Goal: Task Accomplishment & Management: Use online tool/utility

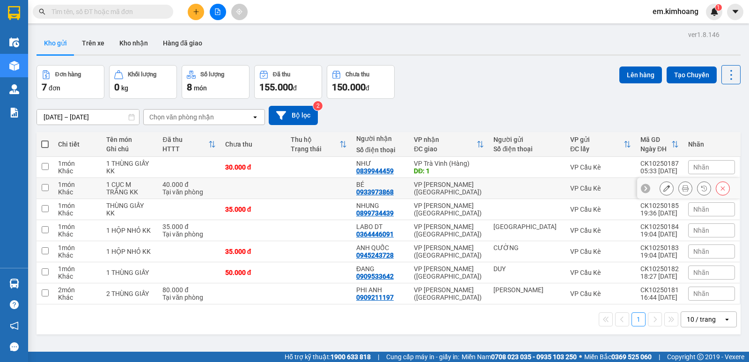
click at [248, 187] on td at bounding box center [254, 188] width 66 height 21
checkbox input "true"
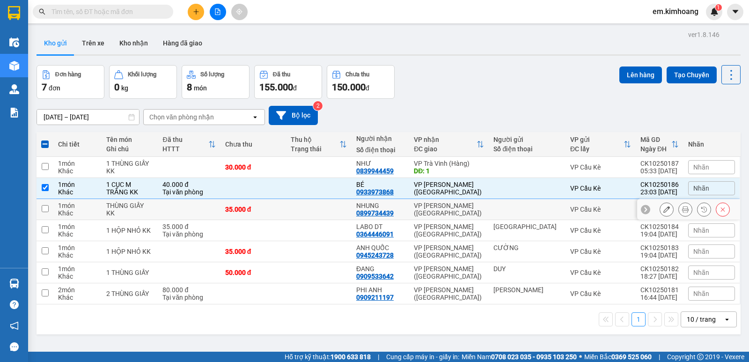
click at [266, 210] on div "35.000 đ" at bounding box center [253, 209] width 56 height 7
checkbox input "true"
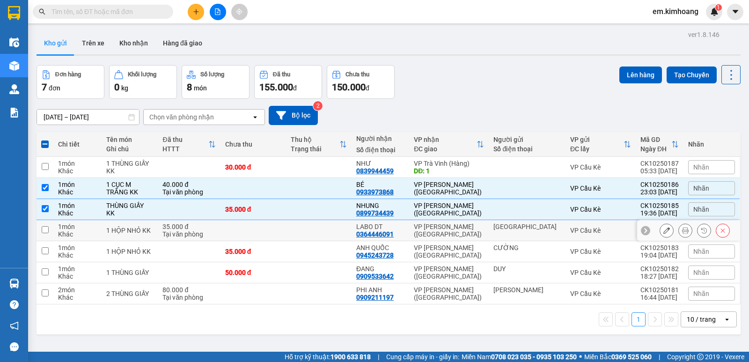
click at [277, 235] on td at bounding box center [254, 230] width 66 height 21
checkbox input "true"
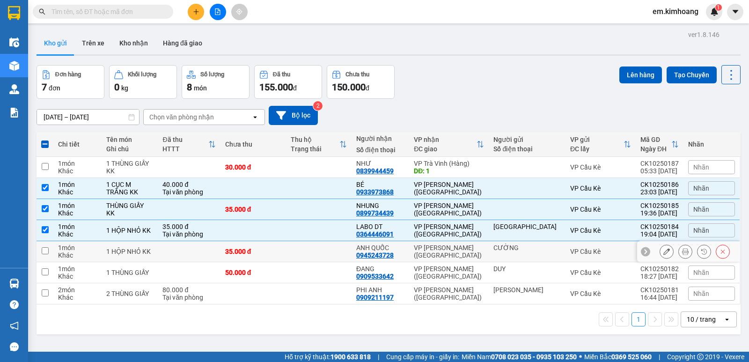
click at [286, 252] on td "35.000 đ" at bounding box center [254, 251] width 66 height 21
checkbox input "true"
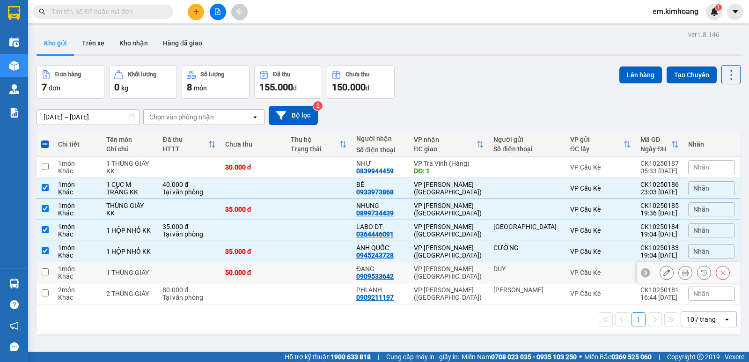
click at [286, 273] on td "50.000 đ" at bounding box center [254, 272] width 66 height 21
checkbox input "true"
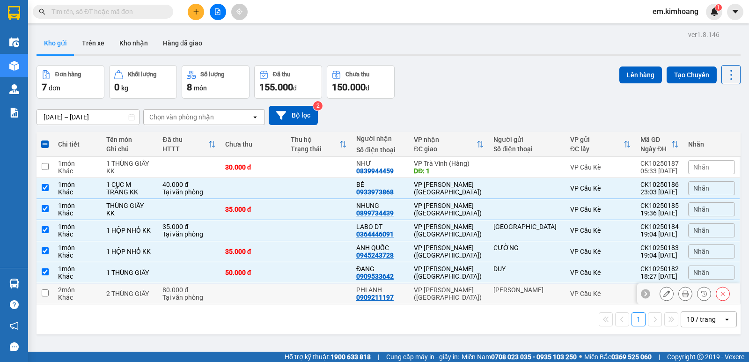
click at [300, 293] on td at bounding box center [319, 293] width 66 height 21
checkbox input "true"
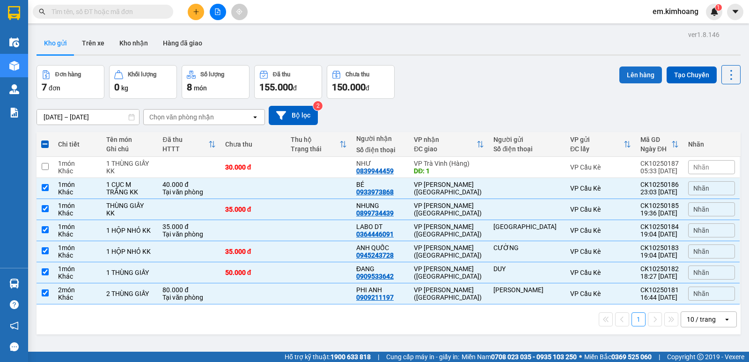
drag, startPoint x: 626, startPoint y: 73, endPoint x: 589, endPoint y: 98, distance: 44.2
click at [626, 73] on button "Lên hàng" at bounding box center [641, 75] width 43 height 17
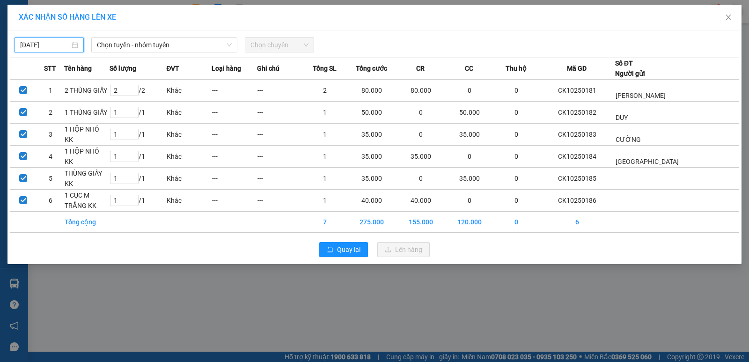
click at [59, 46] on input "[DATE]" at bounding box center [45, 45] width 50 height 10
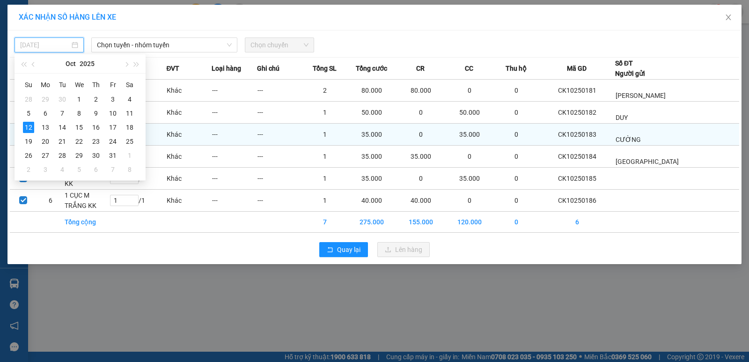
type input "[DATE]"
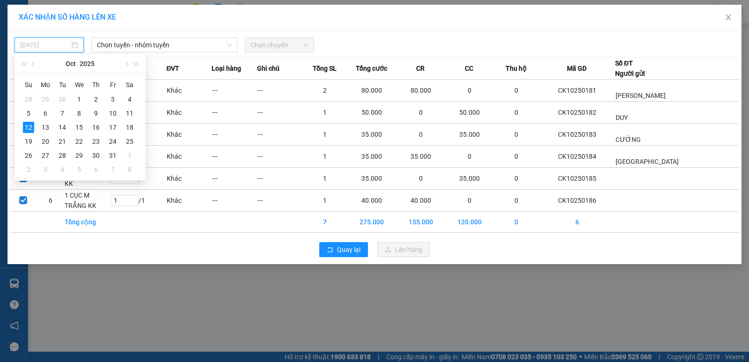
drag, startPoint x: 25, startPoint y: 125, endPoint x: 59, endPoint y: 106, distance: 38.4
click at [27, 125] on div "12" at bounding box center [28, 127] width 11 height 11
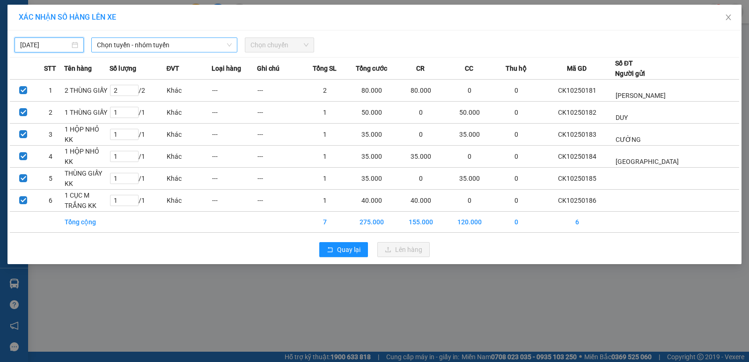
click at [139, 44] on span "Chọn tuyến - nhóm tuyến" at bounding box center [164, 45] width 135 height 14
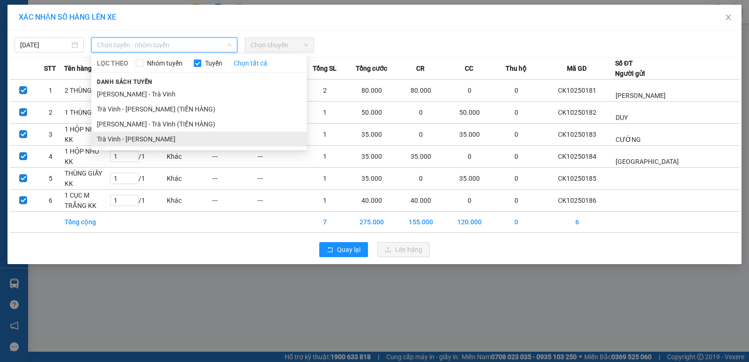
click at [121, 138] on li "Trà Vinh - [PERSON_NAME]" at bounding box center [198, 139] width 215 height 15
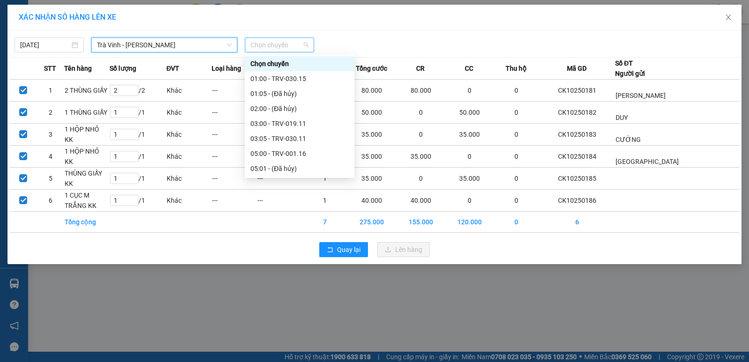
click at [276, 45] on span "Chọn chuyến" at bounding box center [280, 45] width 58 height 14
click at [265, 120] on div "03:00 - TRV-019.11" at bounding box center [300, 123] width 98 height 10
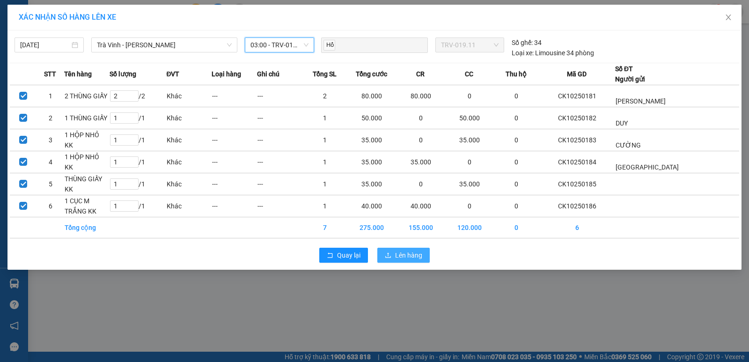
click at [419, 254] on span "Lên hàng" at bounding box center [408, 255] width 27 height 10
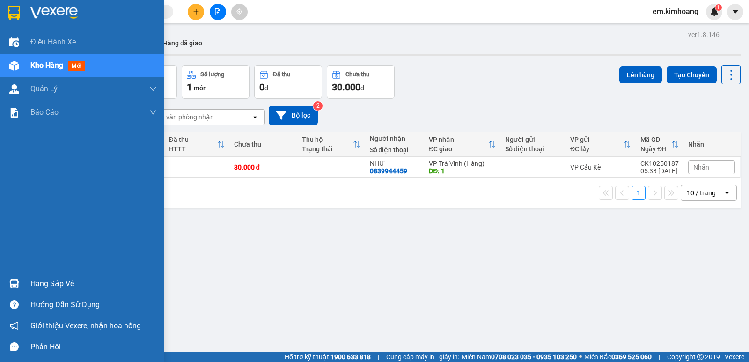
click at [69, 281] on div "Hàng sắp về" at bounding box center [93, 284] width 126 height 14
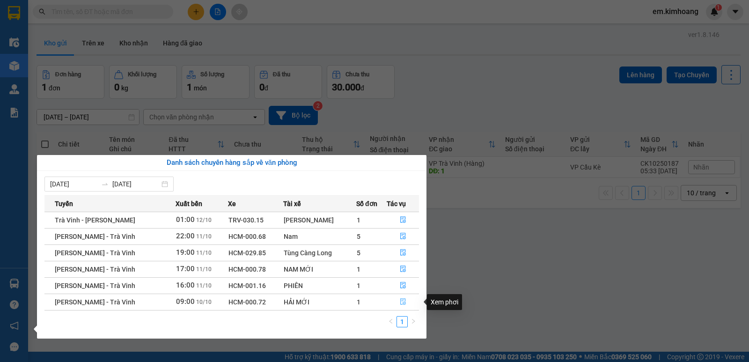
click at [400, 303] on icon "file-done" at bounding box center [403, 301] width 7 height 7
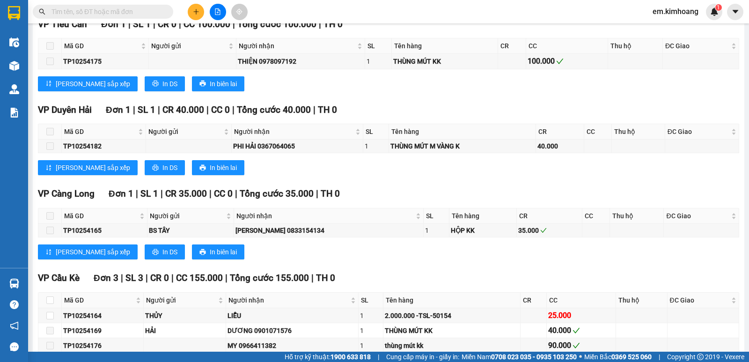
scroll to position [682, 0]
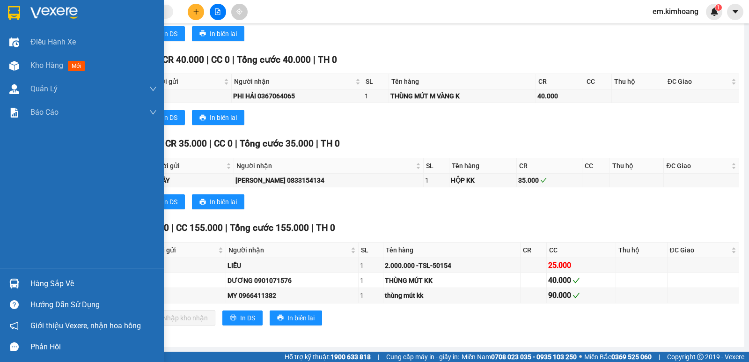
drag, startPoint x: 44, startPoint y: 282, endPoint x: 86, endPoint y: 298, distance: 45.3
click at [47, 285] on div "Hàng sắp về" at bounding box center [93, 284] width 126 height 14
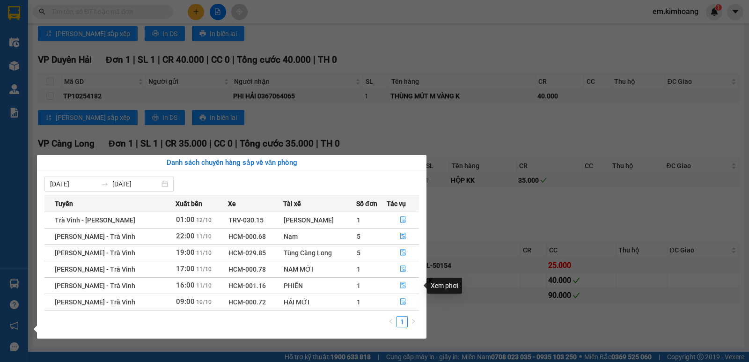
click at [401, 282] on icon "file-done" at bounding box center [403, 285] width 7 height 7
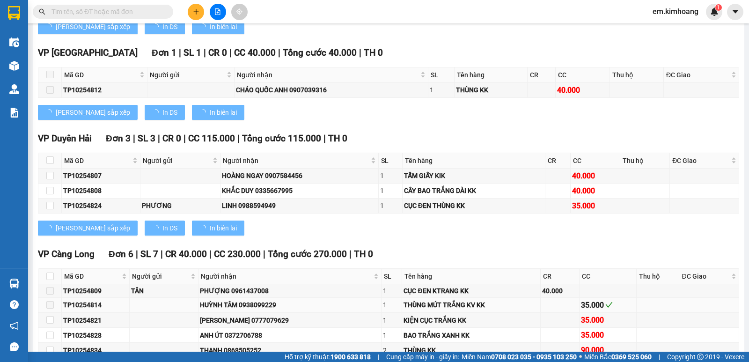
type input "[DATE]"
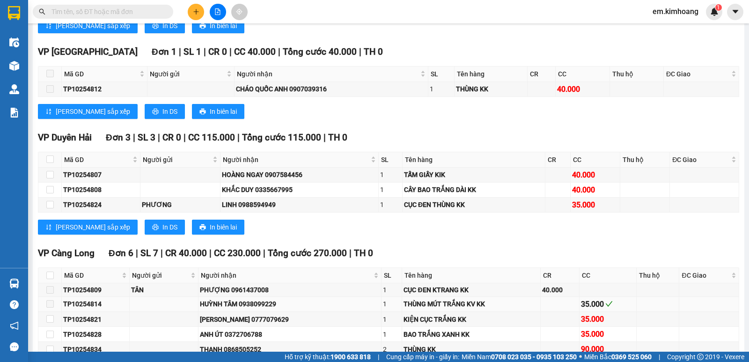
scroll to position [844, 0]
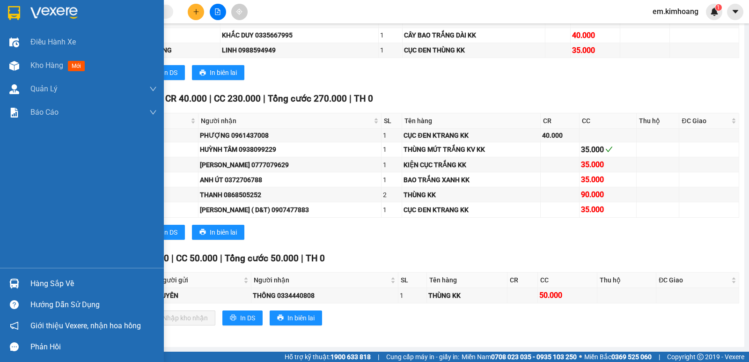
click at [68, 282] on div "Hàng sắp về" at bounding box center [93, 284] width 126 height 14
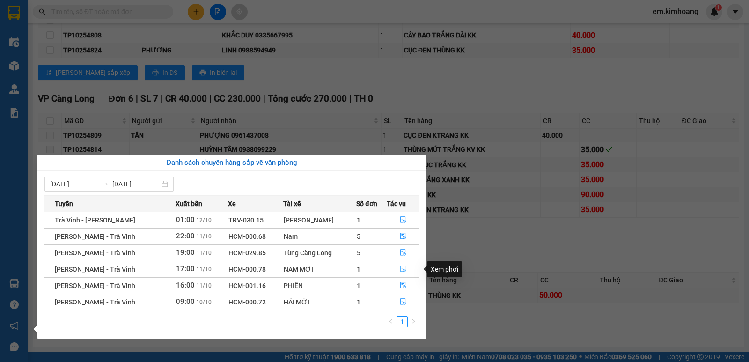
click at [403, 266] on icon "file-done" at bounding box center [403, 269] width 7 height 7
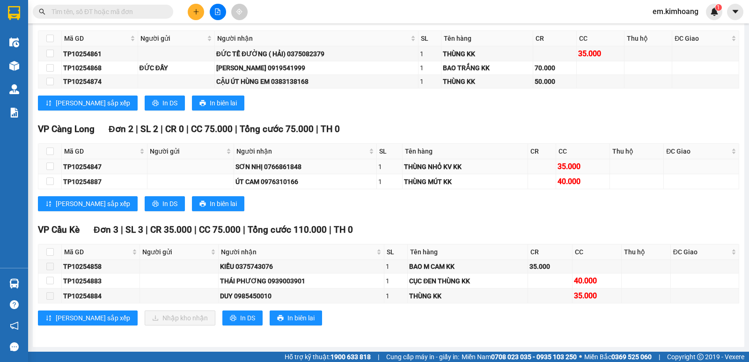
scroll to position [1002, 0]
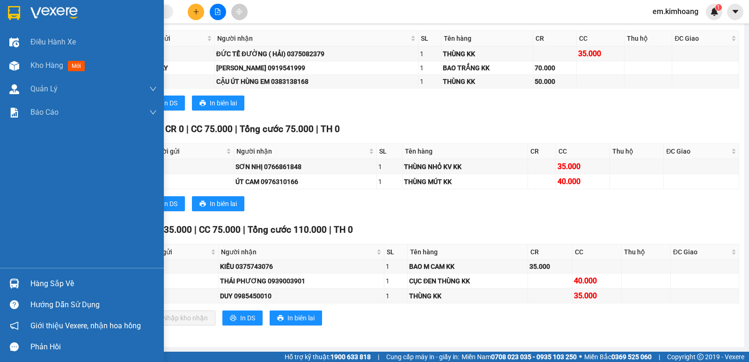
click at [55, 277] on div "Hàng sắp về" at bounding box center [93, 284] width 126 height 14
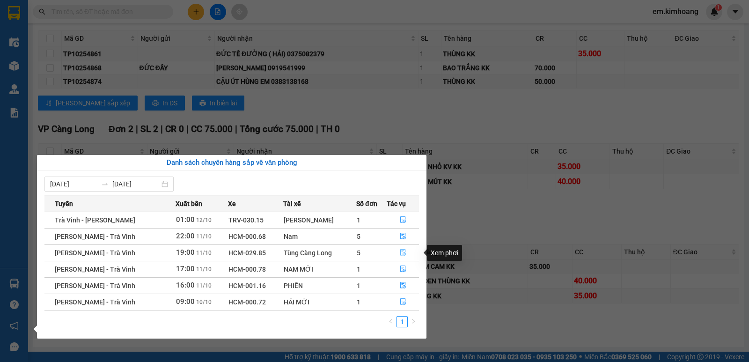
click at [402, 250] on icon "file-done" at bounding box center [403, 252] width 7 height 7
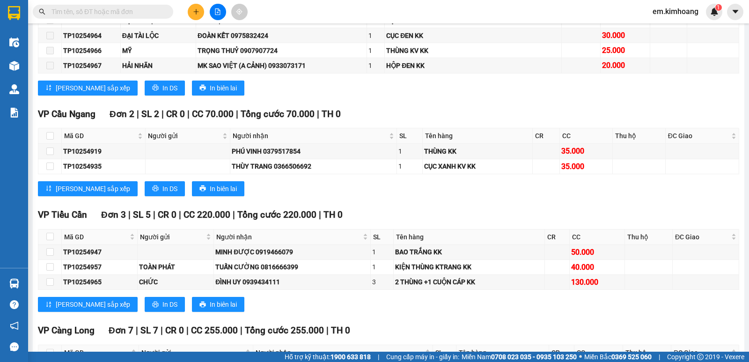
scroll to position [1403, 0]
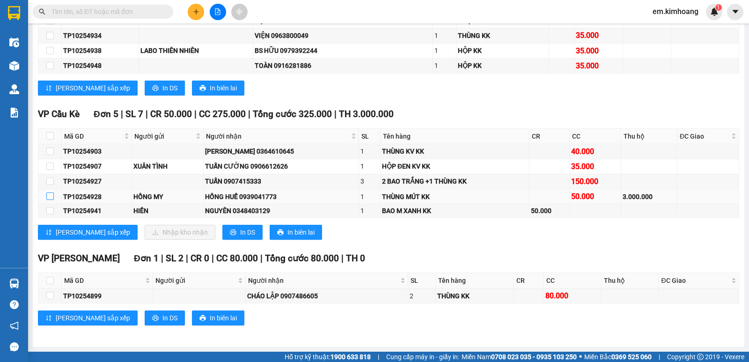
click at [50, 195] on input "checkbox" at bounding box center [49, 195] width 7 height 7
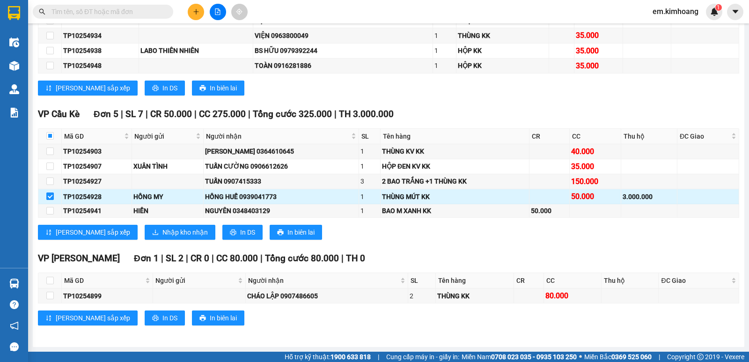
click at [50, 197] on input "checkbox" at bounding box center [49, 195] width 7 height 7
checkbox input "false"
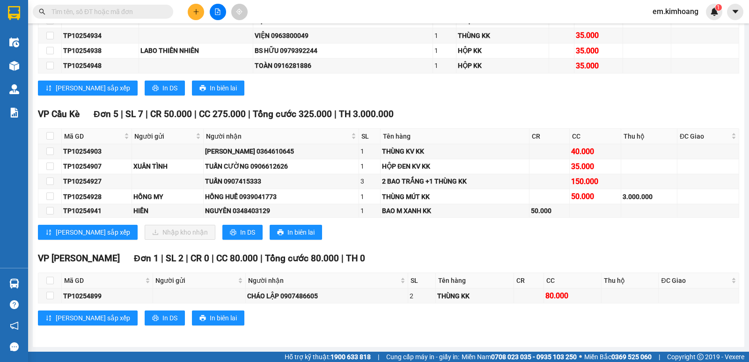
click at [120, 9] on input "text" at bounding box center [107, 12] width 111 height 10
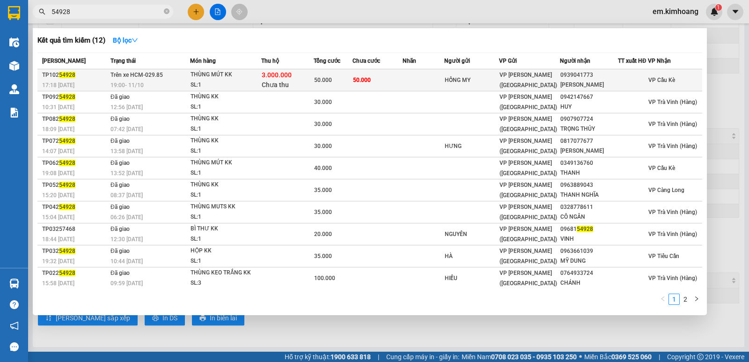
type input "54928"
click at [392, 81] on td "50.000" at bounding box center [378, 80] width 50 height 22
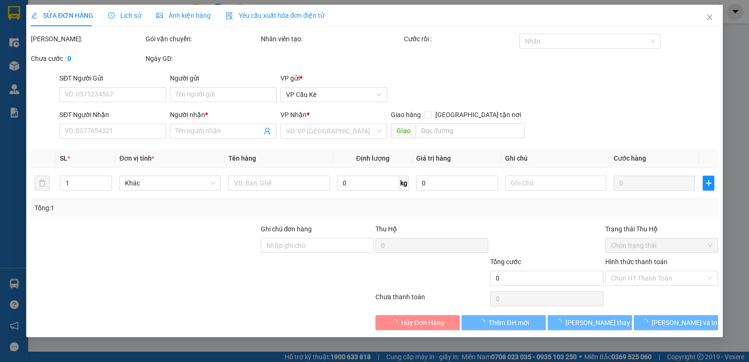
type input "HỒNG MY"
type input "0939041773"
type input "[PERSON_NAME]"
type input "3.000.000"
type input "50.000"
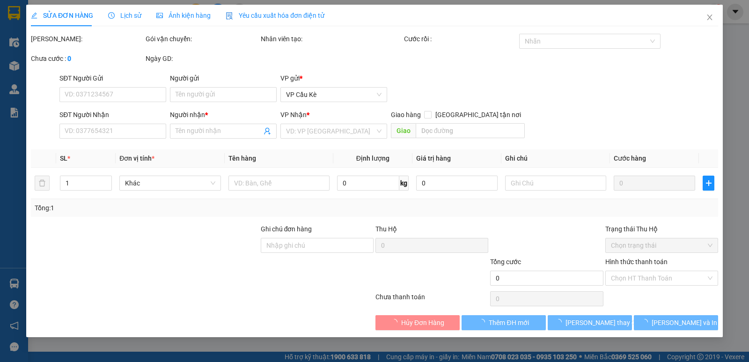
type input "50.000"
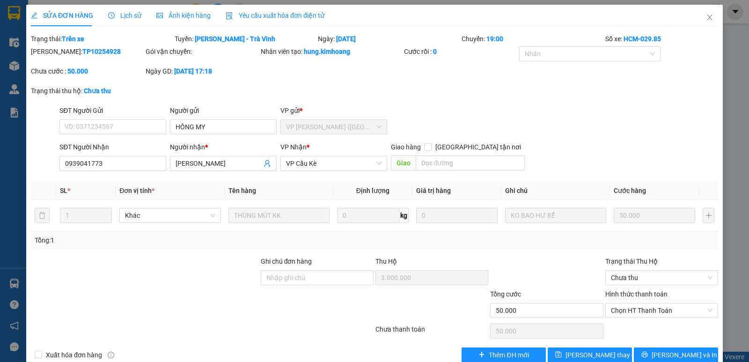
drag, startPoint x: 133, startPoint y: 15, endPoint x: 144, endPoint y: 24, distance: 14.0
click at [134, 15] on span "Lịch sử" at bounding box center [124, 15] width 33 height 7
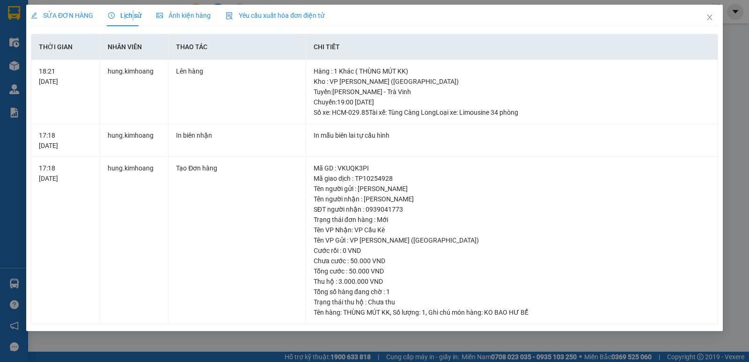
click at [131, 17] on span "Lịch sử" at bounding box center [124, 15] width 33 height 7
click at [716, 11] on span "Close" at bounding box center [710, 18] width 26 height 26
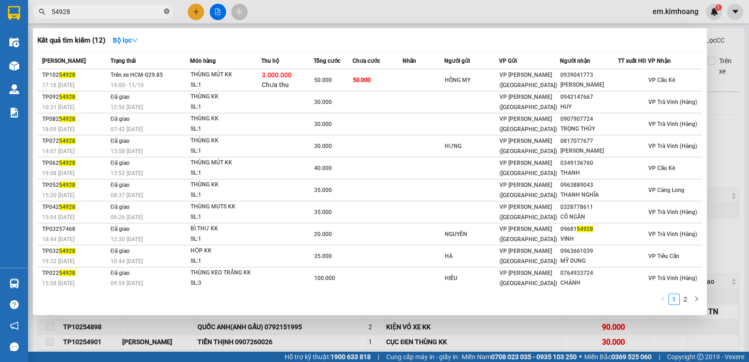
click at [168, 9] on icon "close-circle" at bounding box center [167, 11] width 6 height 6
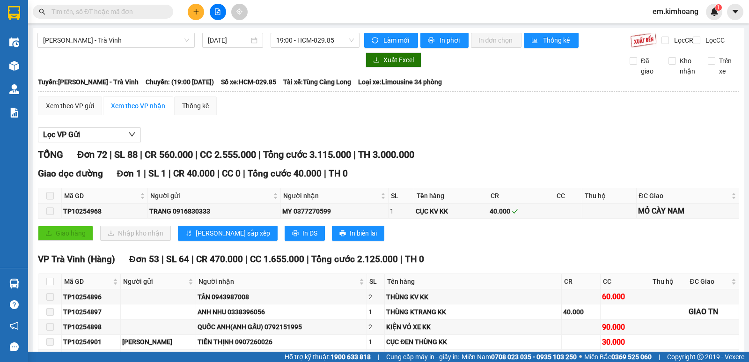
click at [121, 11] on input "text" at bounding box center [107, 12] width 111 height 10
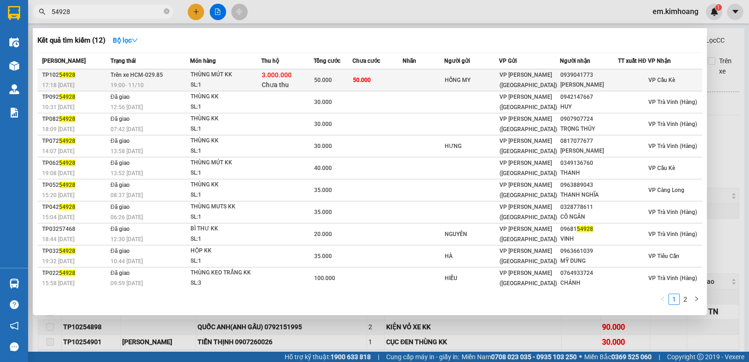
type input "54928"
click at [163, 81] on div "19:00 [DATE]" at bounding box center [150, 85] width 79 height 10
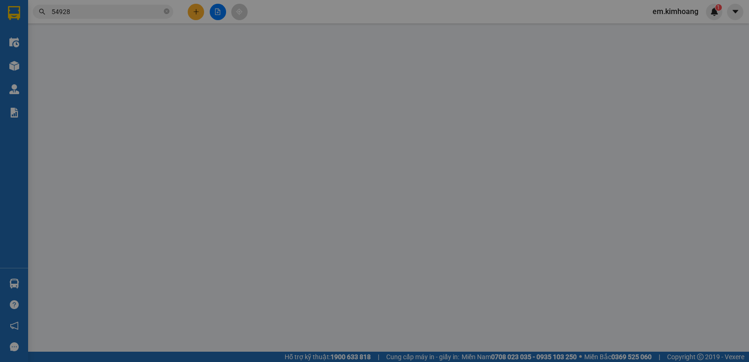
type input "HỒNG MY"
type input "0939041773"
type input "[PERSON_NAME]"
type input "3.000.000"
type input "50.000"
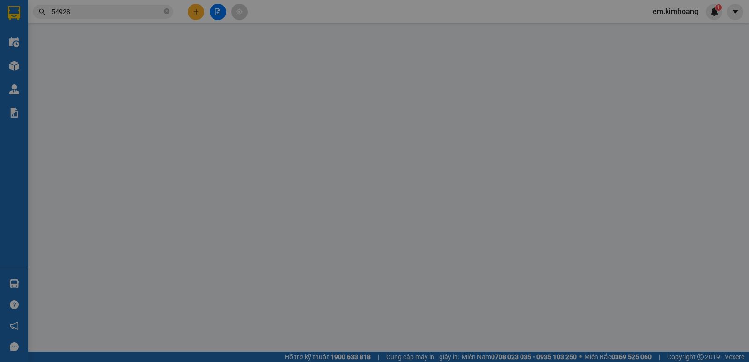
type input "50.000"
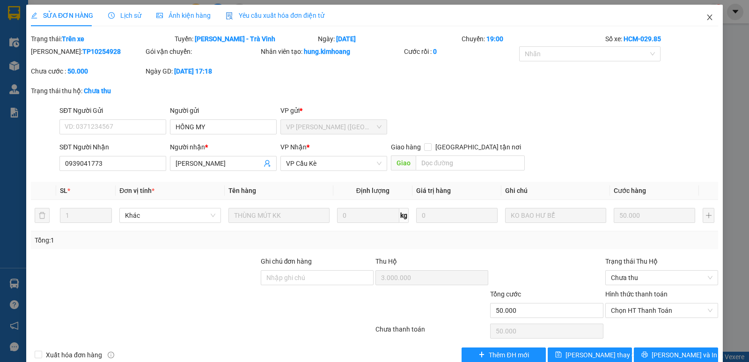
click at [706, 17] on icon "close" at bounding box center [709, 17] width 7 height 7
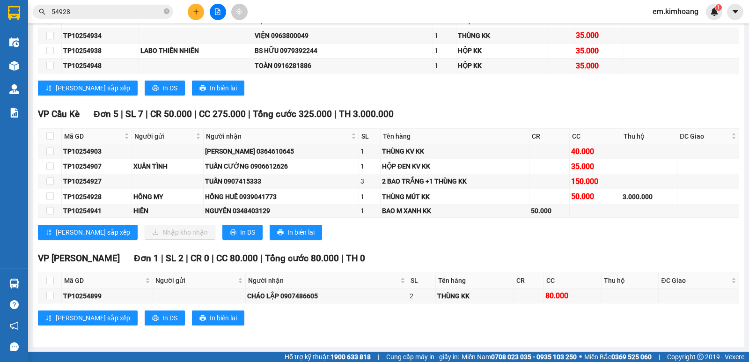
scroll to position [1403, 0]
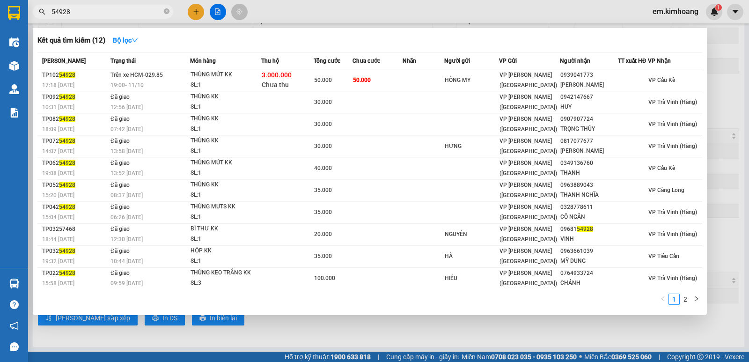
click at [117, 13] on input "54928" at bounding box center [107, 12] width 111 height 10
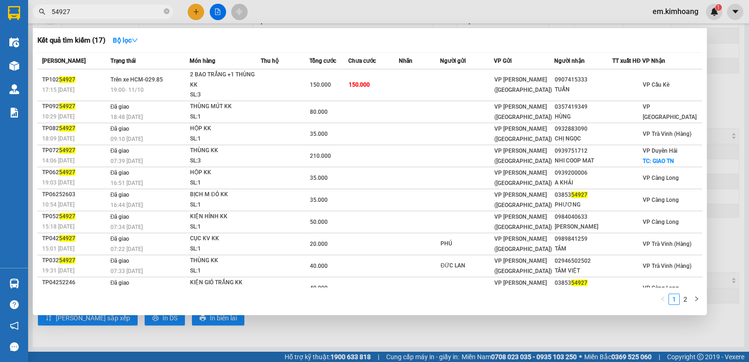
click at [97, 14] on input "54927" at bounding box center [107, 12] width 111 height 10
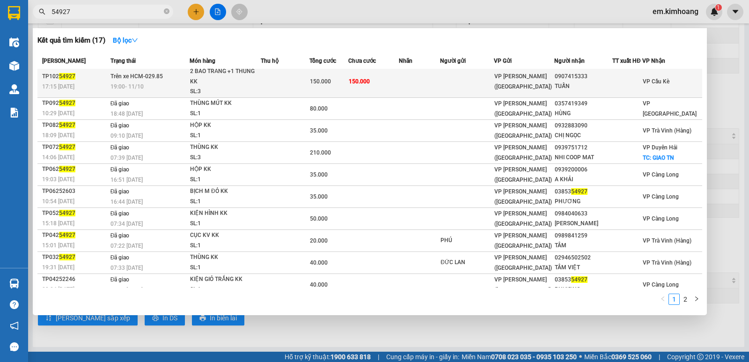
scroll to position [0, 0]
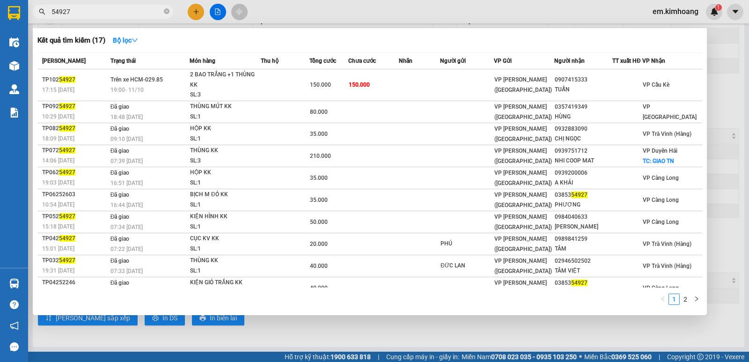
click at [130, 13] on input "54927" at bounding box center [107, 12] width 111 height 10
type input "5"
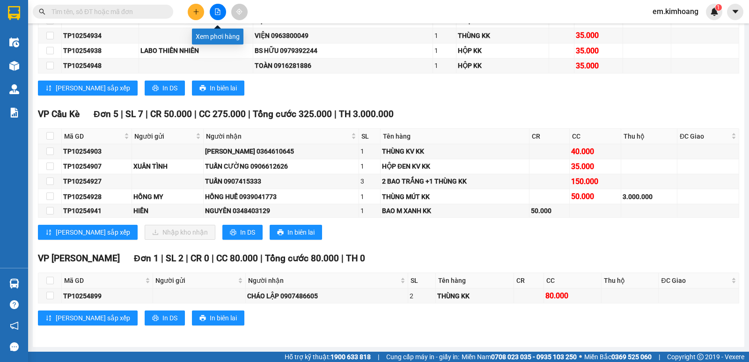
drag, startPoint x: 218, startPoint y: 15, endPoint x: 259, endPoint y: 107, distance: 101.1
click at [219, 16] on button at bounding box center [218, 12] width 16 height 16
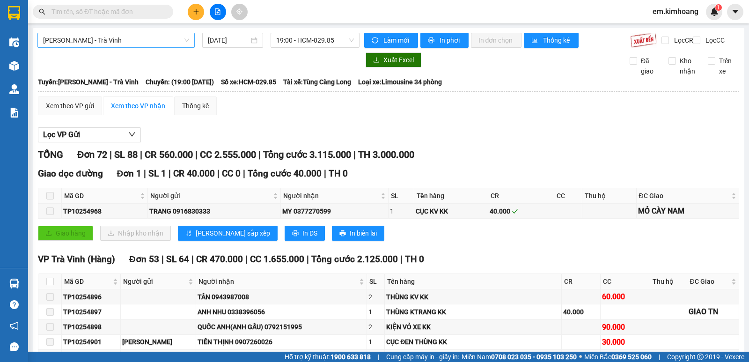
click at [155, 39] on span "[PERSON_NAME] - Trà Vinh" at bounding box center [116, 40] width 146 height 14
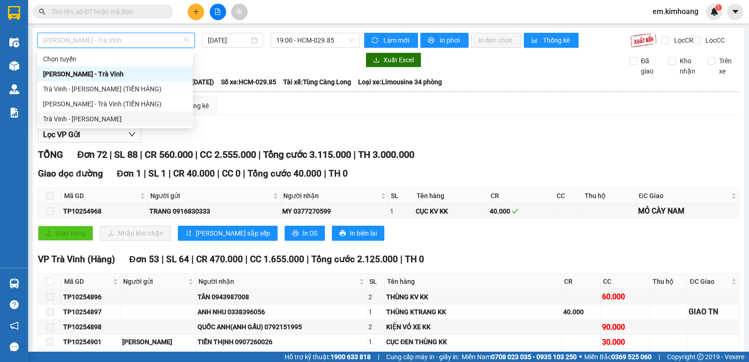
click at [143, 121] on div "Trà Vinh - [PERSON_NAME]" at bounding box center [115, 119] width 144 height 10
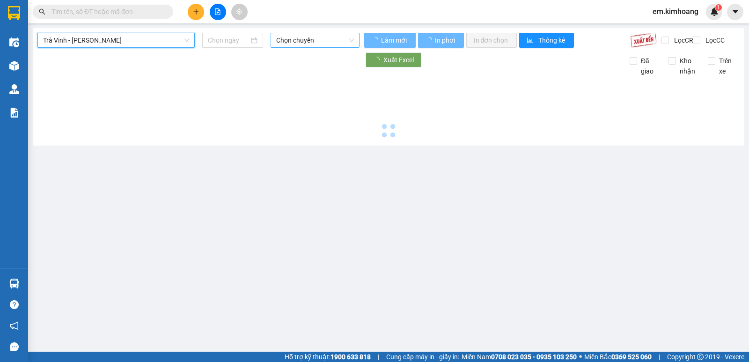
click at [297, 41] on span "Chọn chuyến" at bounding box center [314, 40] width 77 height 14
click at [312, 39] on span "Chọn chuyến" at bounding box center [314, 40] width 77 height 14
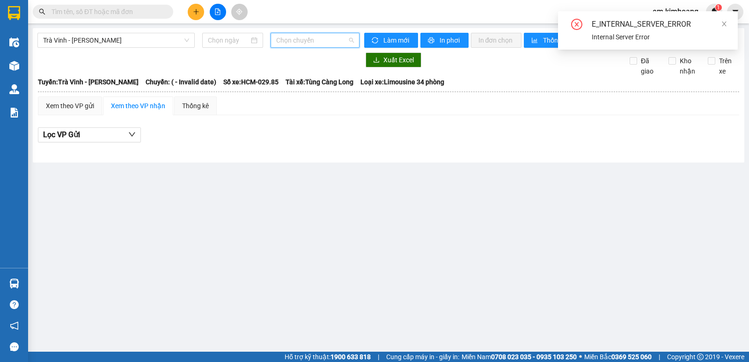
click at [320, 40] on span "Chọn chuyến" at bounding box center [314, 40] width 77 height 14
click at [133, 38] on span "Trà Vinh - [PERSON_NAME]" at bounding box center [116, 40] width 146 height 14
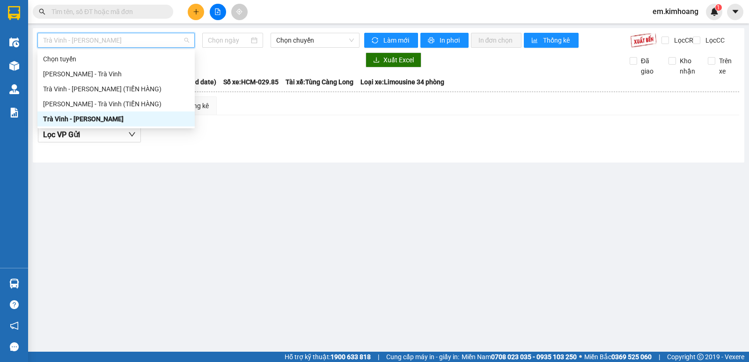
drag, startPoint x: 144, startPoint y: 117, endPoint x: 193, endPoint y: 99, distance: 52.3
click at [144, 117] on div "Trà Vinh - [PERSON_NAME]" at bounding box center [116, 119] width 146 height 10
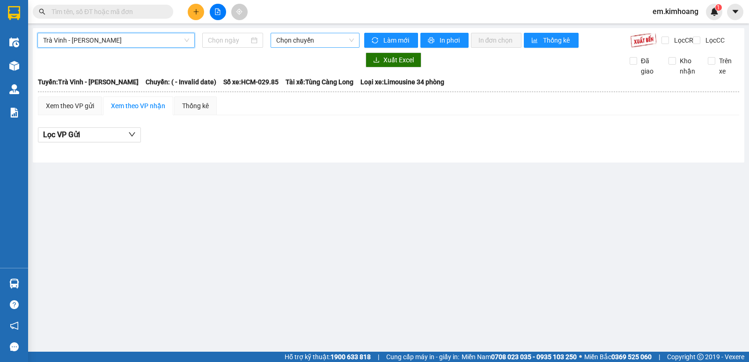
click at [279, 43] on span "Chọn chuyến" at bounding box center [314, 40] width 77 height 14
click at [215, 13] on icon "file-add" at bounding box center [218, 11] width 7 height 7
click at [222, 38] on input at bounding box center [229, 40] width 42 height 10
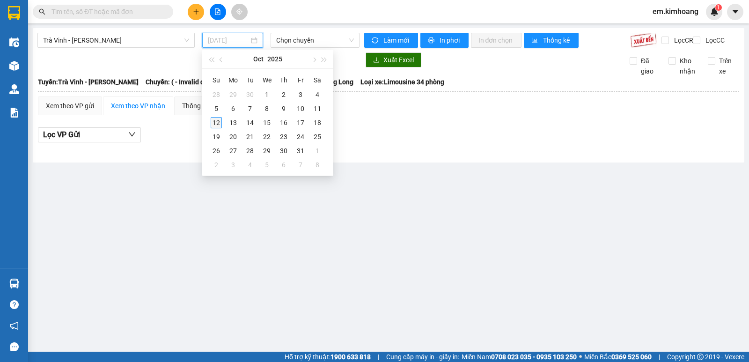
type input "[DATE]"
click at [218, 125] on div "12" at bounding box center [216, 122] width 11 height 11
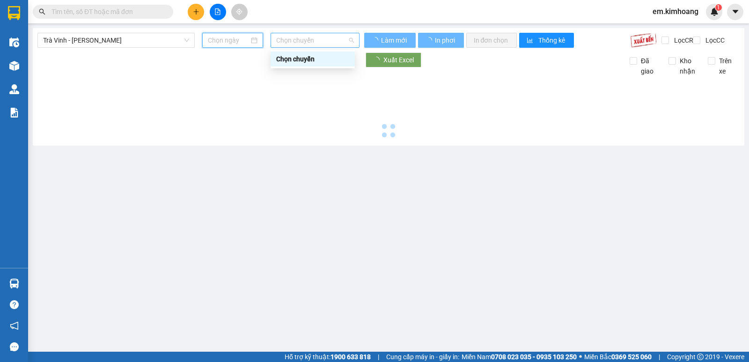
click at [318, 41] on span "Chọn chuyến" at bounding box center [314, 40] width 77 height 14
click at [318, 43] on span "Chọn chuyến" at bounding box center [314, 40] width 77 height 14
type input "[DATE]"
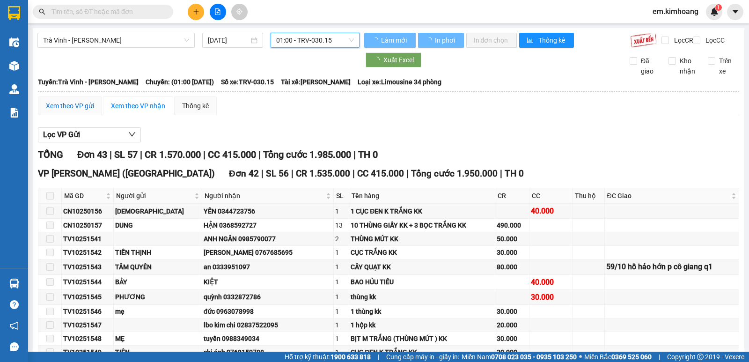
click at [79, 111] on div "Xem theo VP gửi" at bounding box center [70, 106] width 48 height 10
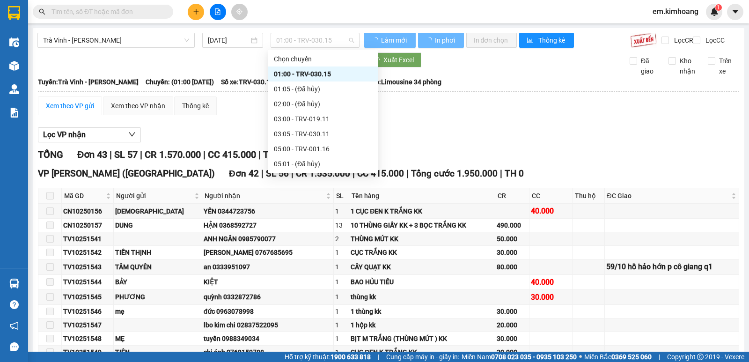
drag, startPoint x: 318, startPoint y: 37, endPoint x: 323, endPoint y: 48, distance: 12.6
click at [319, 39] on span "01:00 - TRV-030.15" at bounding box center [314, 40] width 77 height 14
click at [321, 130] on div "03:05 - TRV-030.11" at bounding box center [323, 134] width 98 height 10
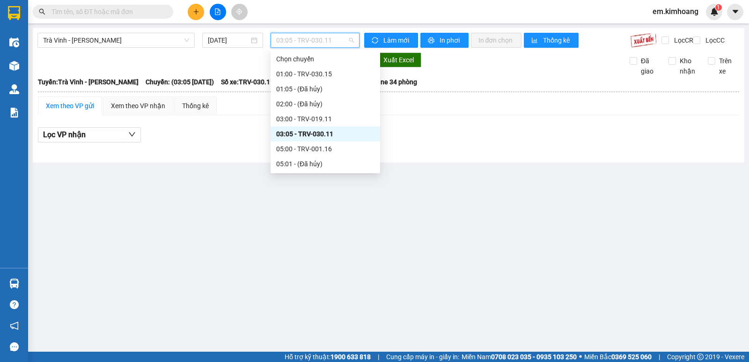
drag, startPoint x: 303, startPoint y: 42, endPoint x: 317, endPoint y: 73, distance: 34.2
click at [304, 42] on span "03:05 - TRV-030.11" at bounding box center [314, 40] width 77 height 14
click at [303, 113] on div "03:00 - TRV-019.11" at bounding box center [326, 118] width 110 height 15
